Goal: Task Accomplishment & Management: Manage account settings

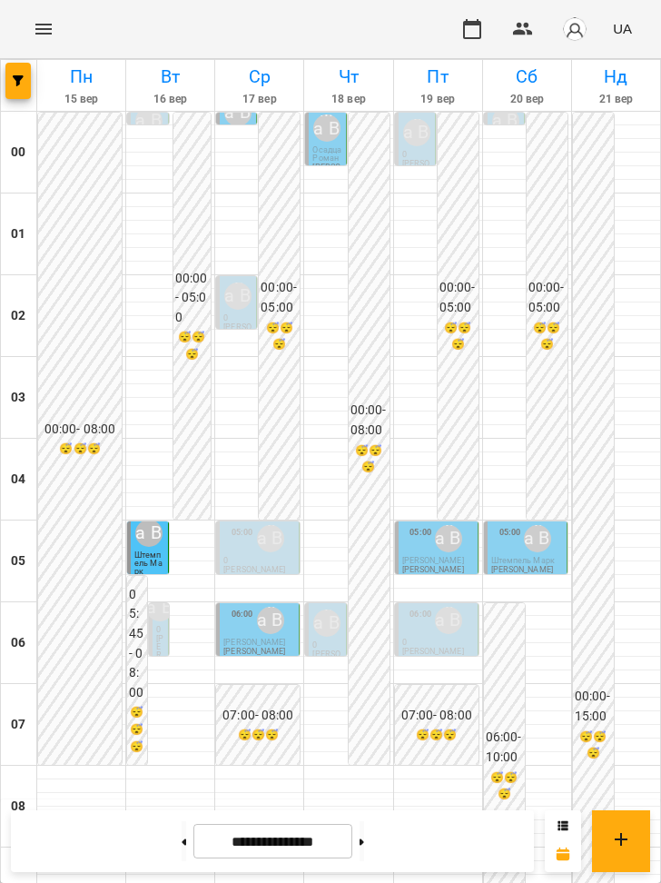
scroll to position [1193, 0]
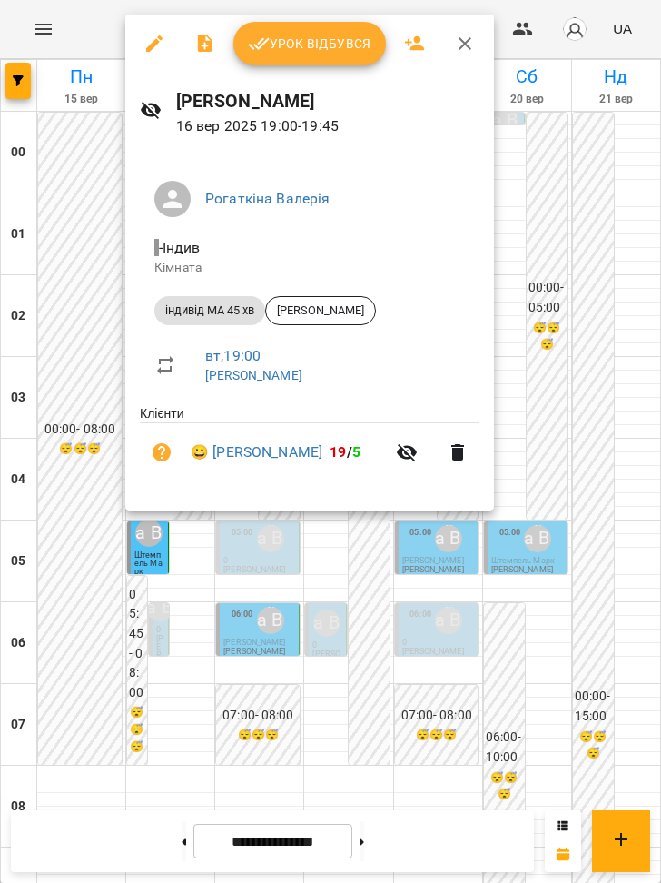
click at [181, 584] on div at bounding box center [330, 441] width 661 height 883
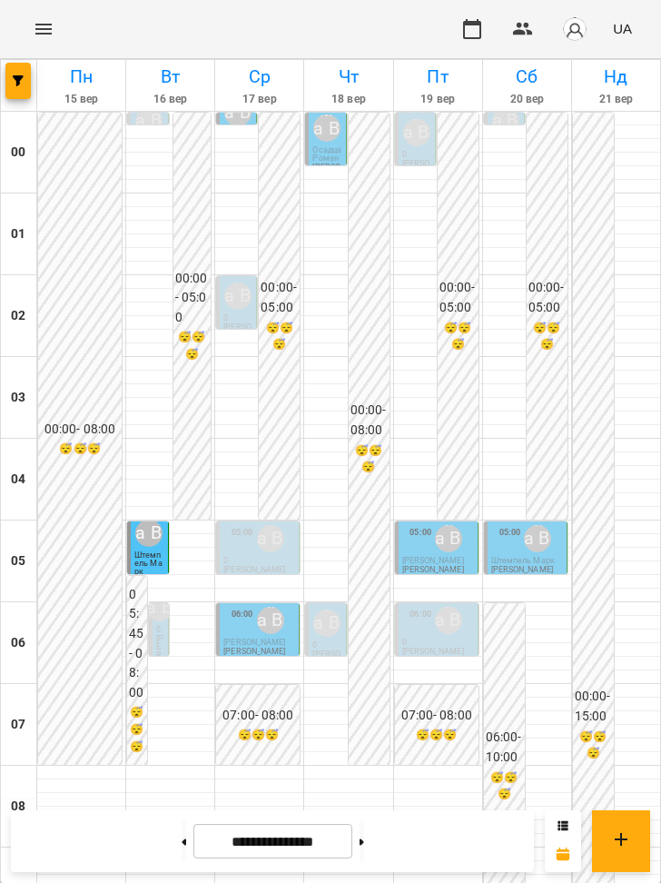
scroll to position [1242, 0]
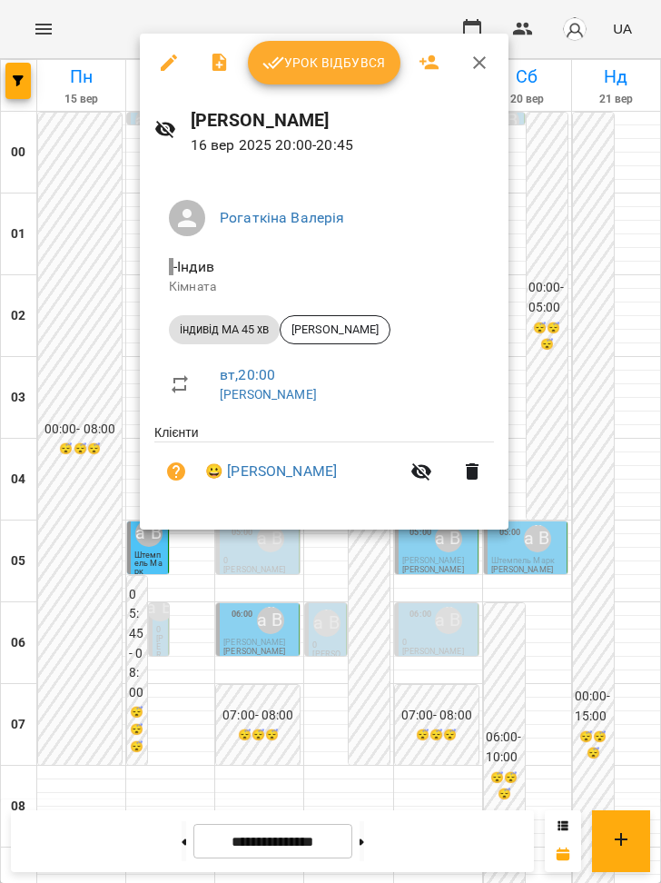
click at [179, 556] on div at bounding box center [330, 441] width 661 height 883
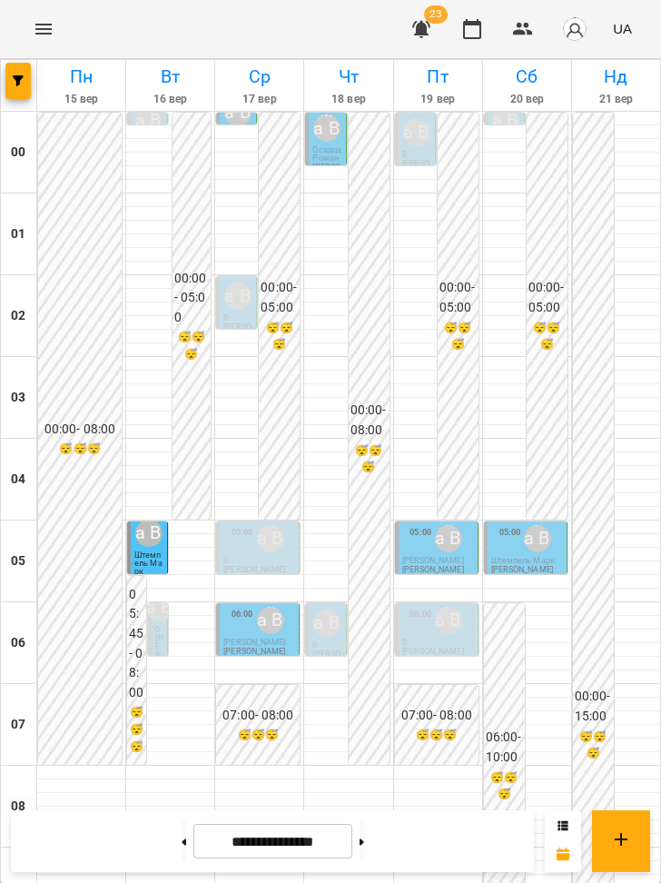
scroll to position [451, 0]
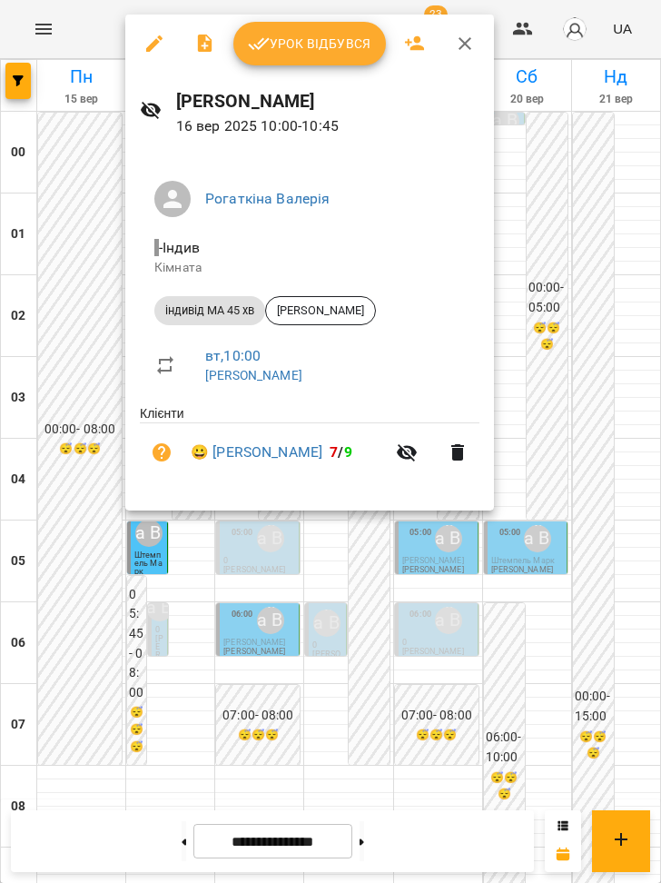
click at [105, 266] on div at bounding box center [330, 441] width 661 height 883
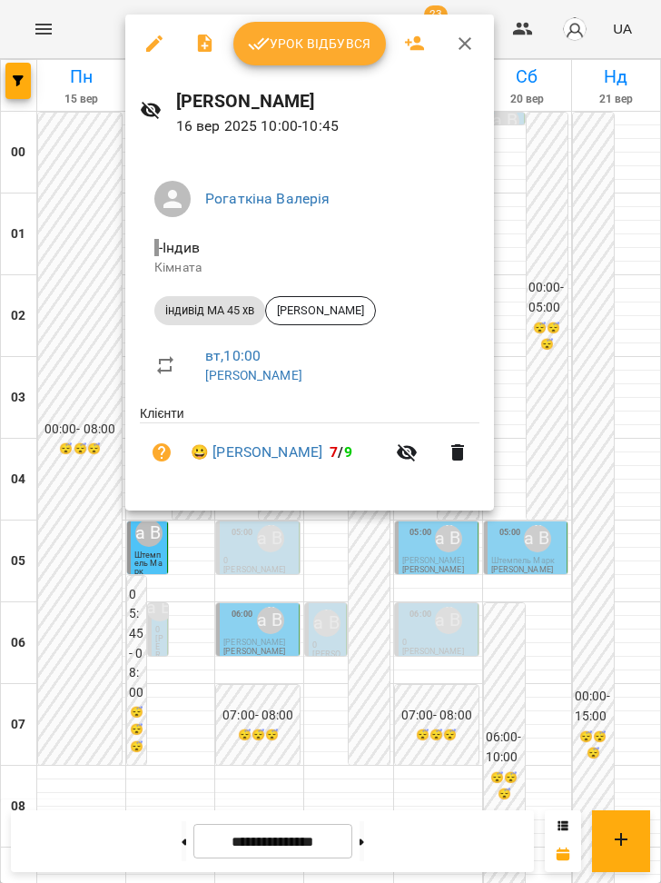
click at [273, 80] on div "[PERSON_NAME] [DATE] 10:00 - 10:45" at bounding box center [309, 112] width 369 height 79
click at [282, 49] on span "Урок відбувся" at bounding box center [310, 44] width 124 height 22
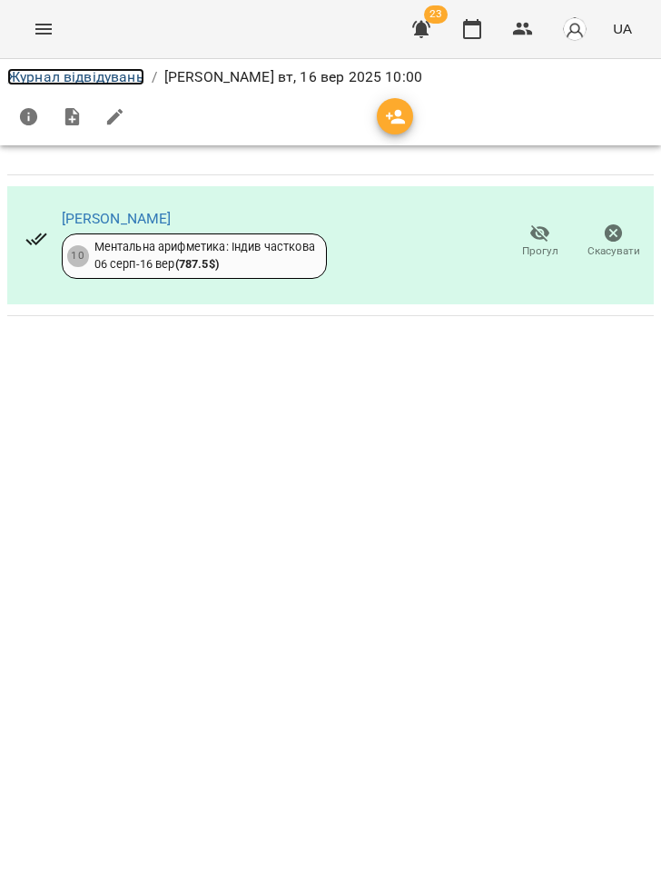
click at [94, 71] on link "Журнал відвідувань" at bounding box center [75, 76] width 137 height 17
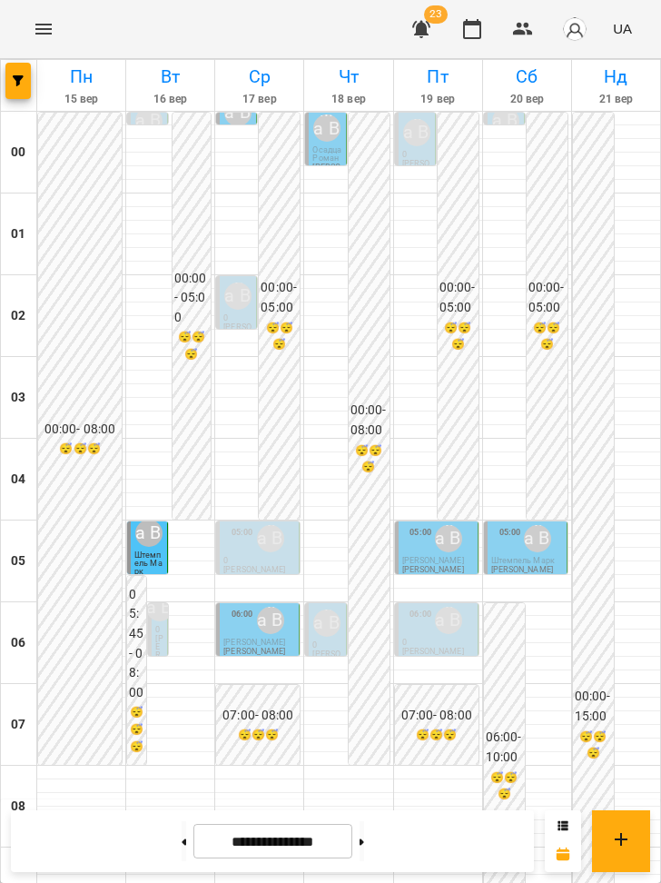
scroll to position [1049, 0]
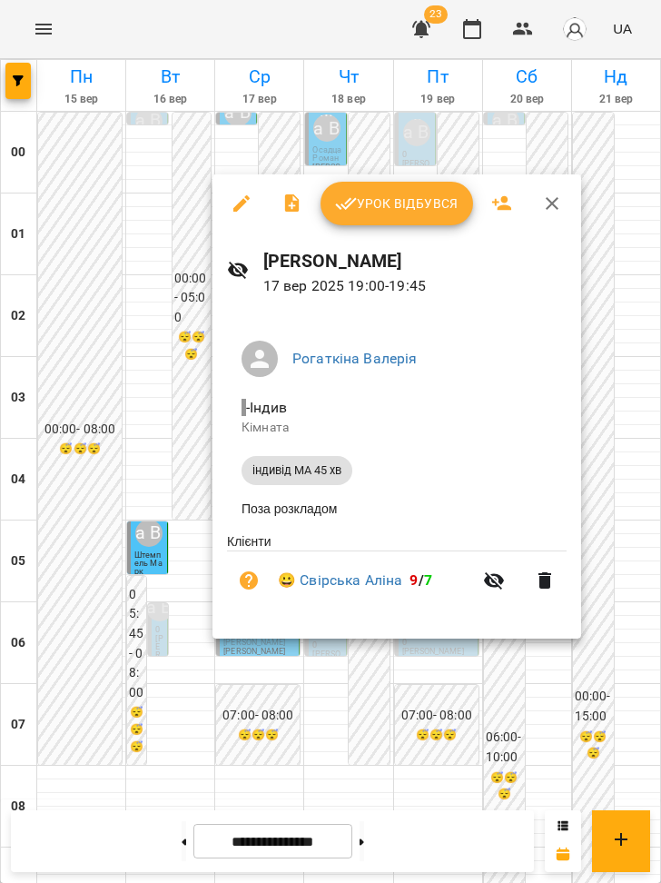
click at [243, 671] on div at bounding box center [330, 441] width 661 height 883
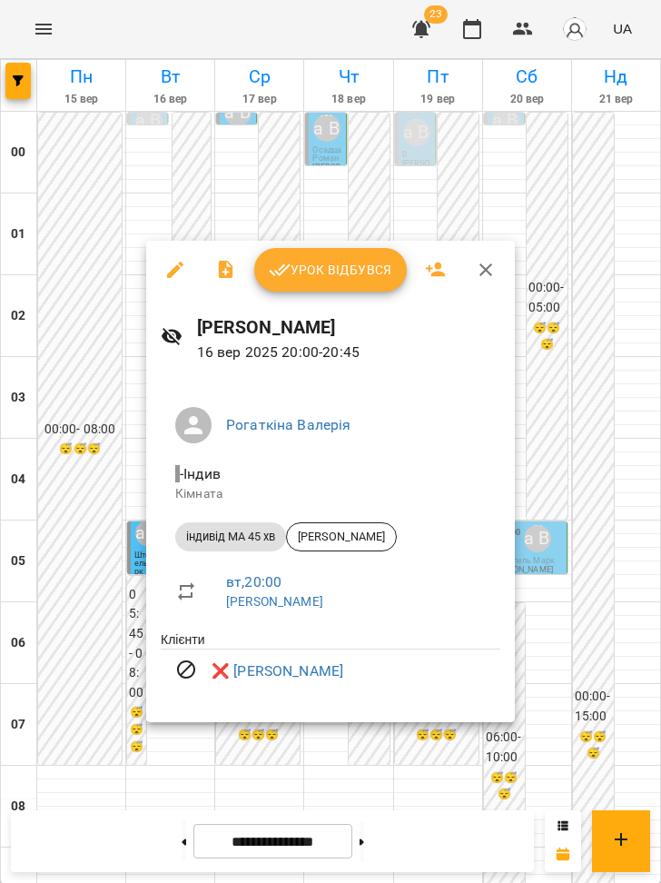
click at [173, 737] on div at bounding box center [330, 441] width 661 height 883
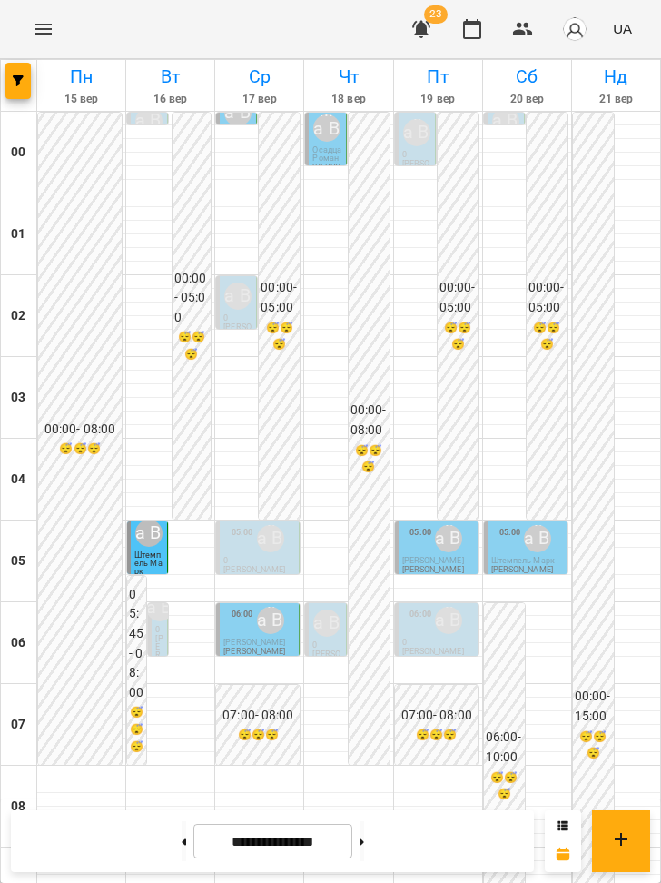
scroll to position [1273, 0]
click at [364, 841] on icon at bounding box center [362, 841] width 5 height 7
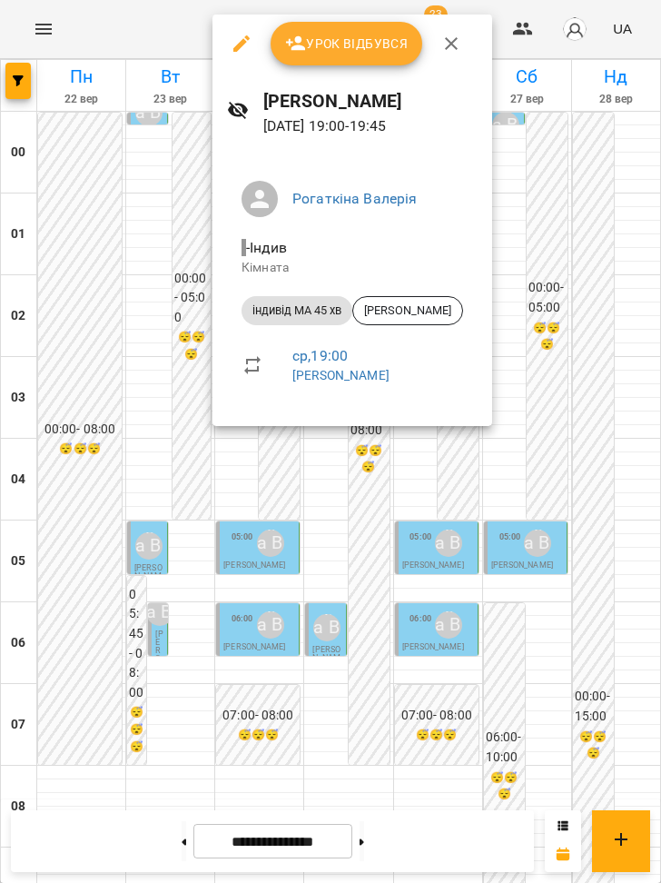
click at [185, 838] on div at bounding box center [330, 441] width 661 height 883
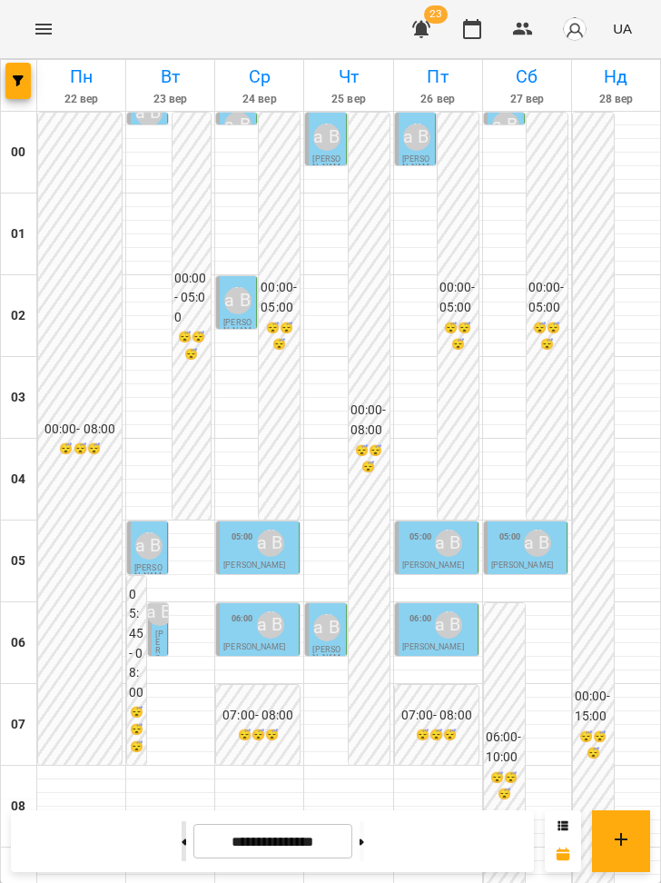
click at [182, 840] on icon at bounding box center [184, 841] width 5 height 6
type input "**********"
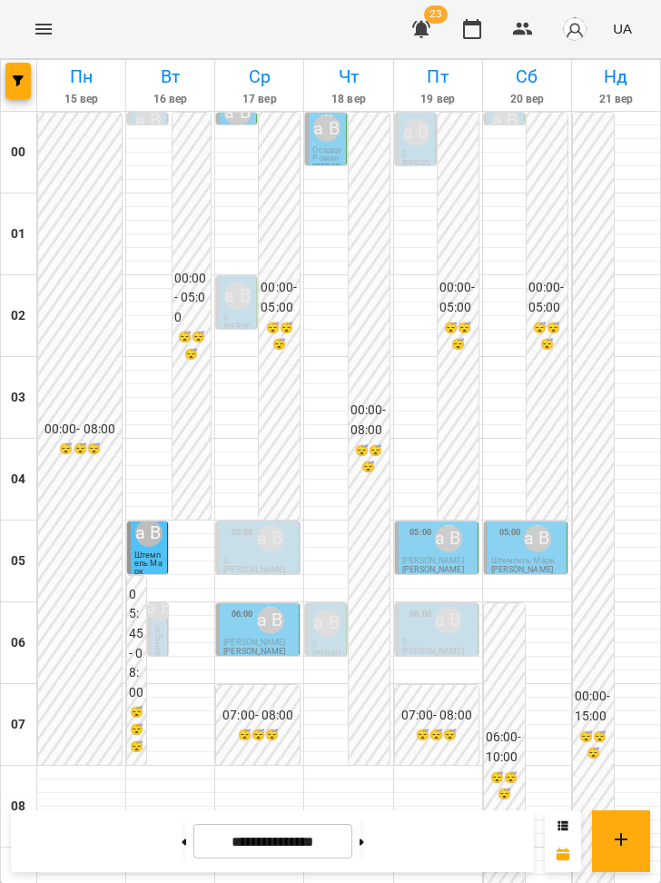
scroll to position [1159, 0]
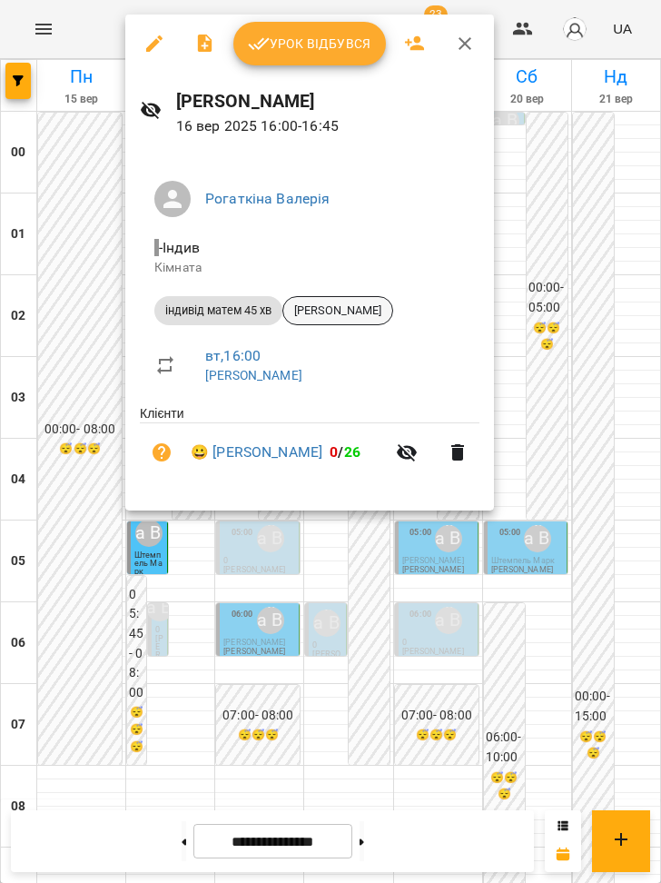
click at [318, 315] on span "[PERSON_NAME]" at bounding box center [337, 311] width 109 height 16
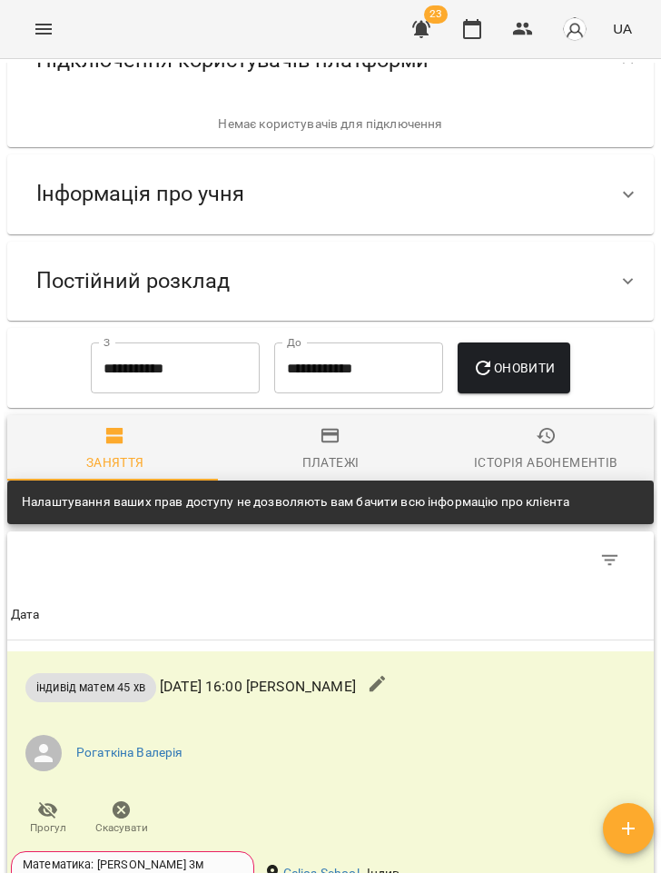
scroll to position [219, 0]
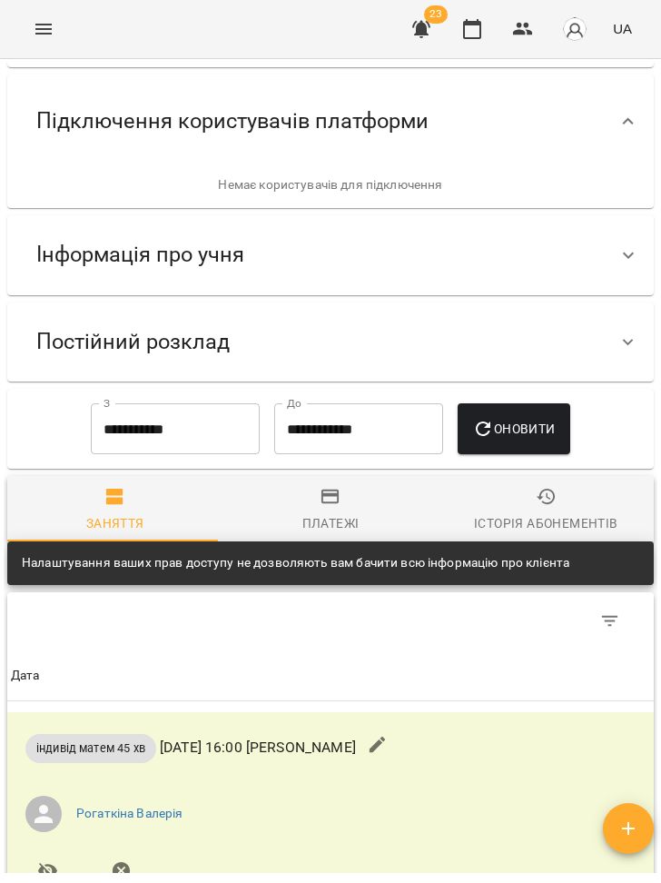
click at [202, 224] on div "Інформація про учня" at bounding box center [330, 254] width 647 height 79
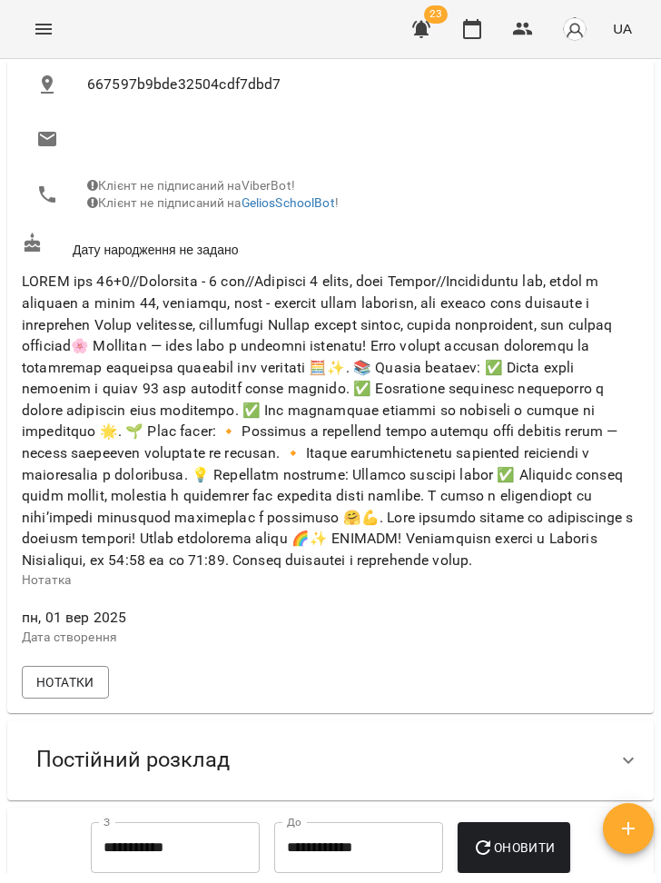
scroll to position [531, 0]
